Goal: Go to known website: Access a specific website the user already knows

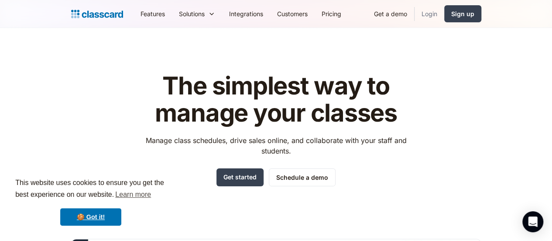
click at [445, 13] on link "Login" at bounding box center [430, 14] width 30 height 20
